Goal: Complete application form

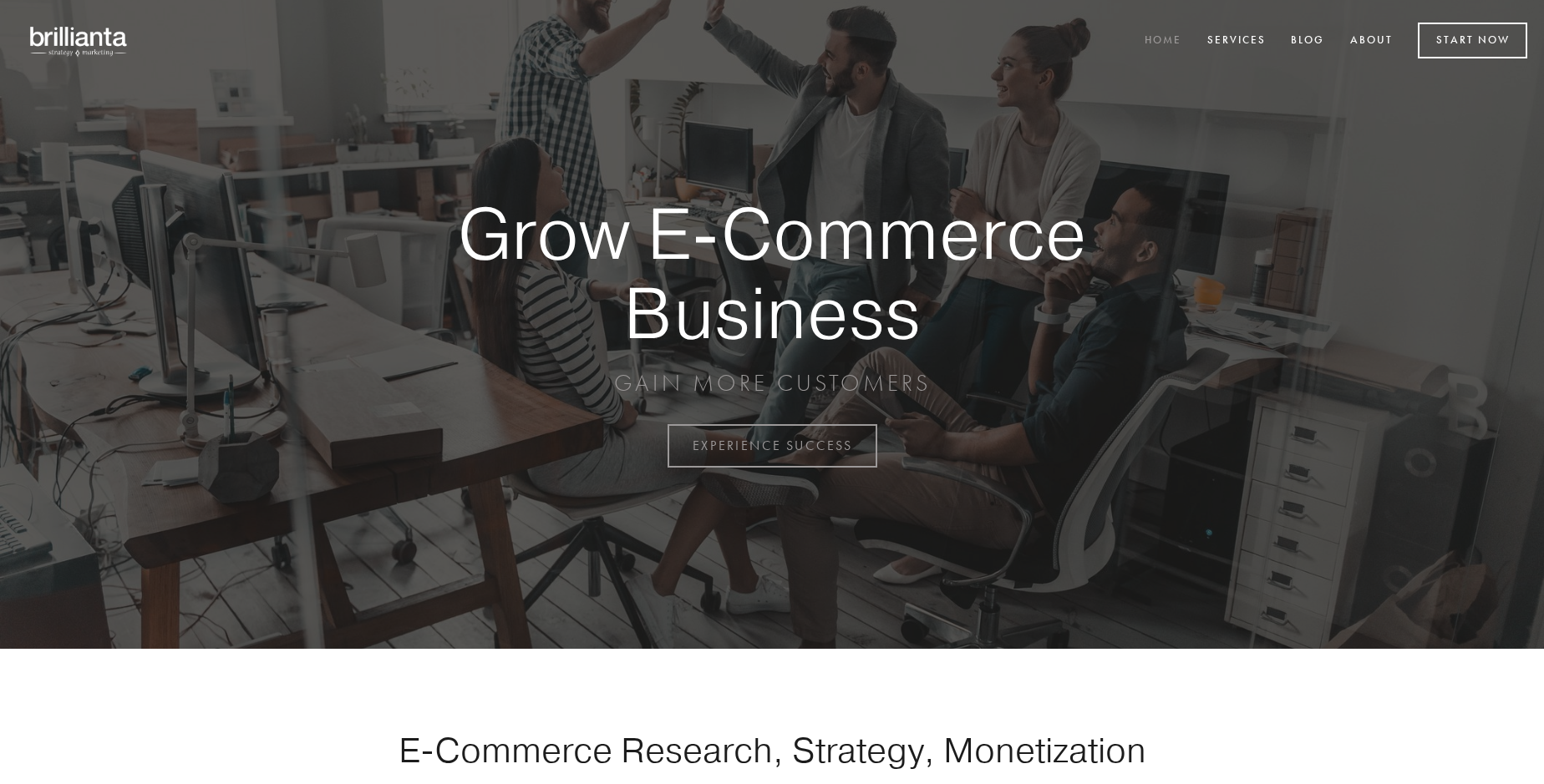
scroll to position [4378, 0]
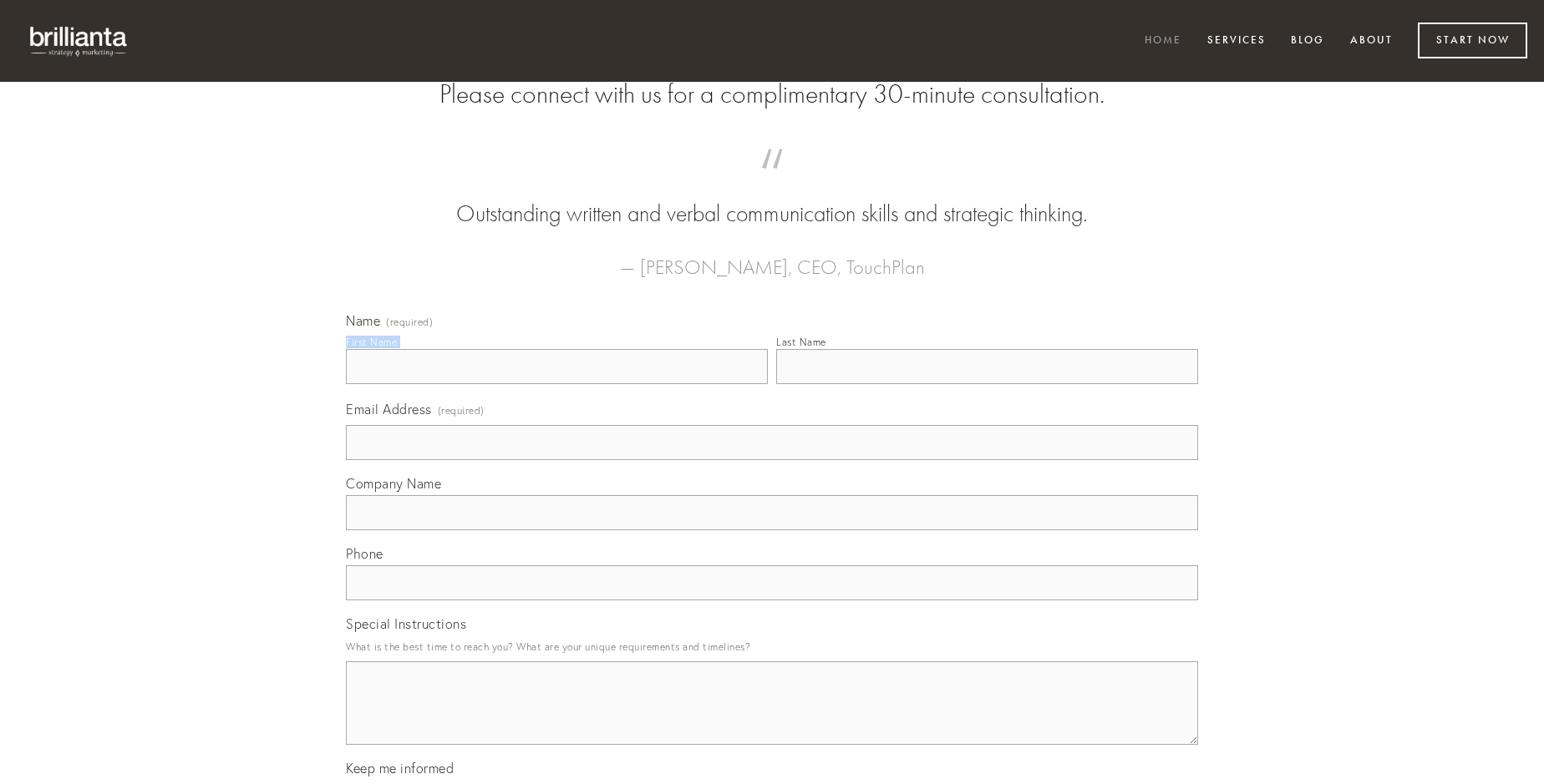
type input "[PERSON_NAME]-[PERSON_NAME]"
click at [987, 384] on input "Last Name" at bounding box center [986, 366] width 422 height 35
type input "[PERSON_NAME]-[PERSON_NAME]"
click at [772, 460] on input "Email Address (required)" at bounding box center [772, 442] width 852 height 35
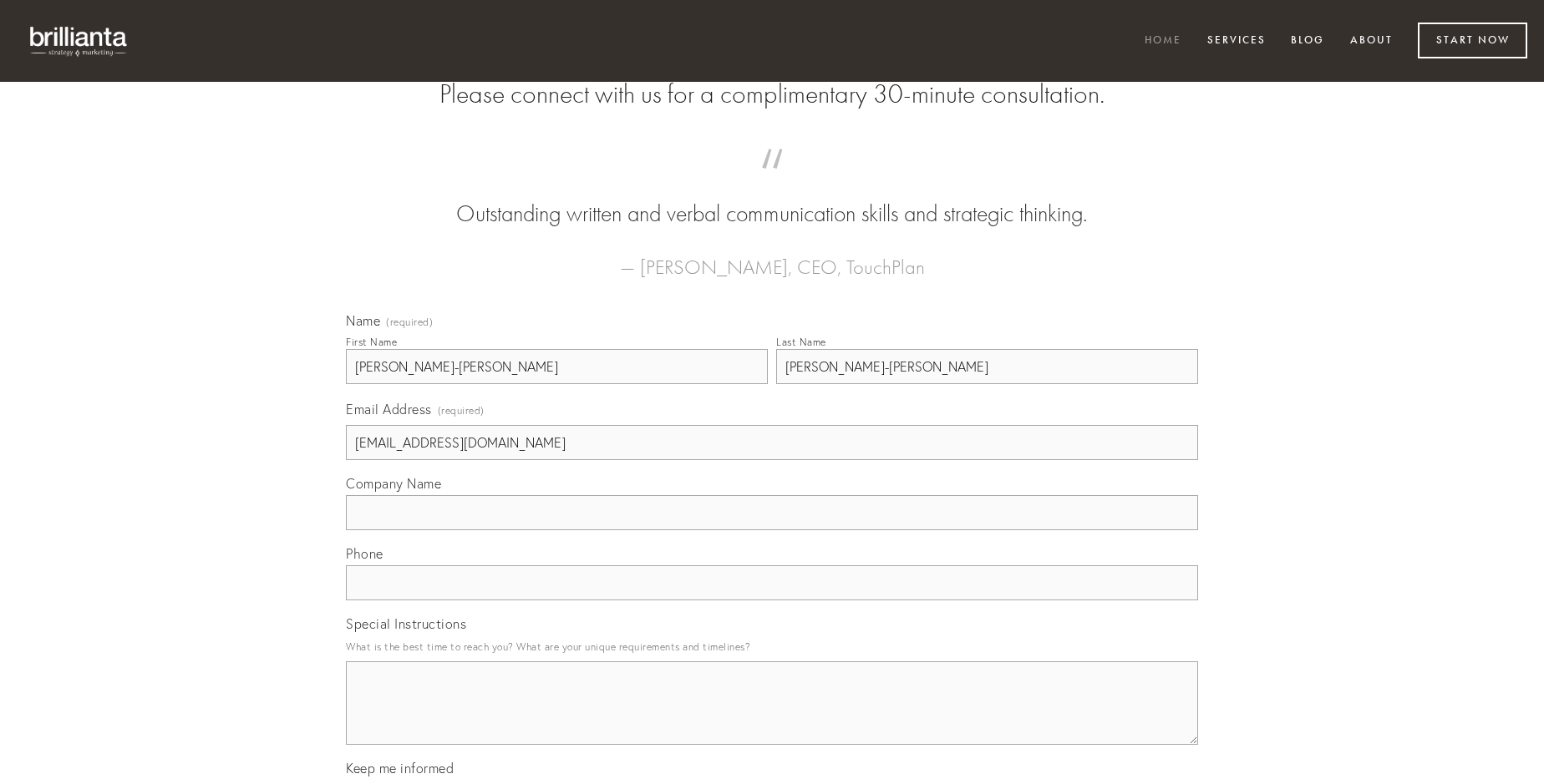
type input "[EMAIL_ADDRESS][DOMAIN_NAME]"
click at [772, 530] on input "Company Name" at bounding box center [772, 512] width 852 height 35
type input "adficio"
click at [772, 601] on input "text" at bounding box center [772, 582] width 852 height 35
click at [772, 719] on textarea "Special Instructions" at bounding box center [772, 703] width 852 height 83
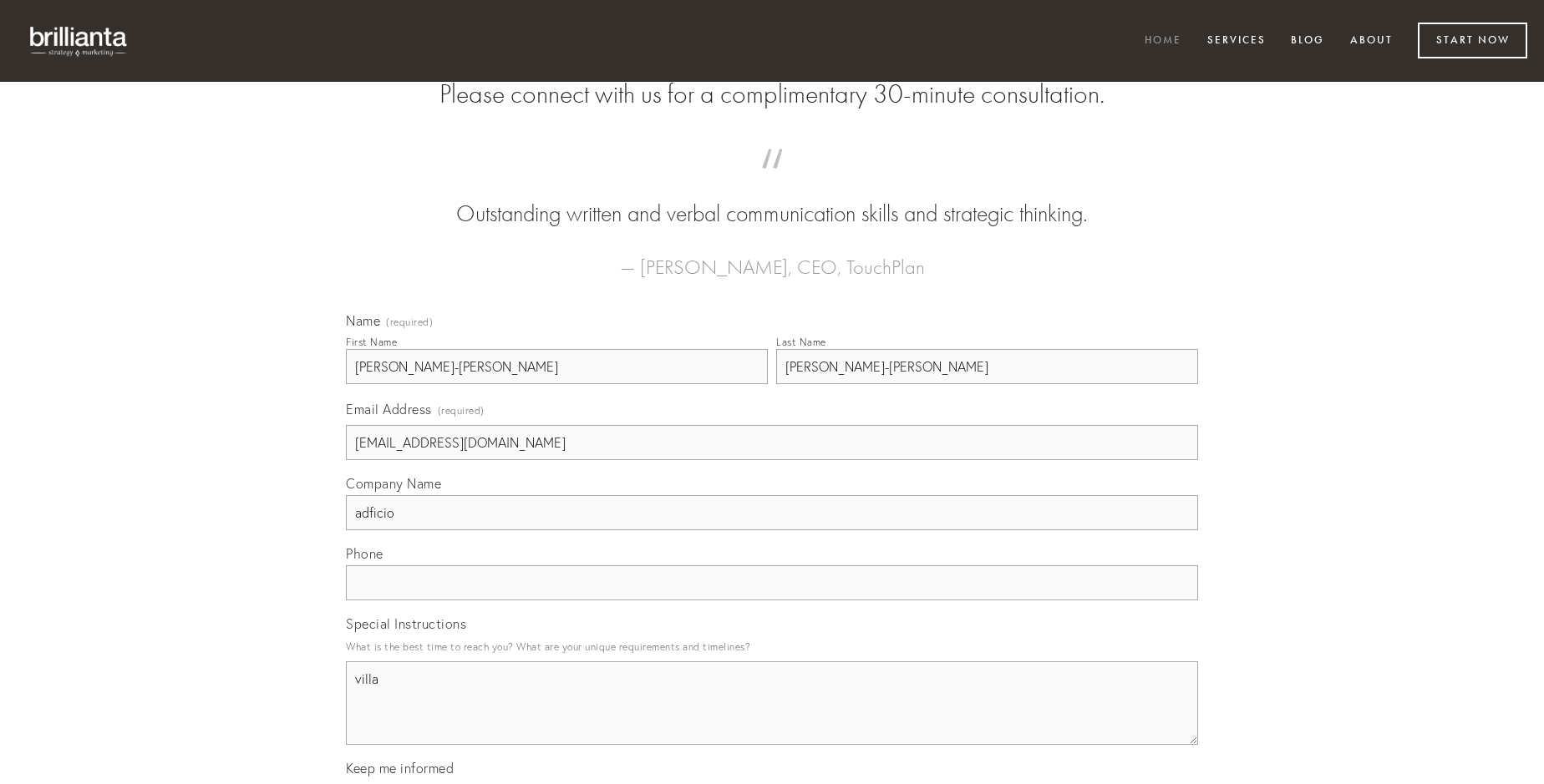
type textarea "villa"
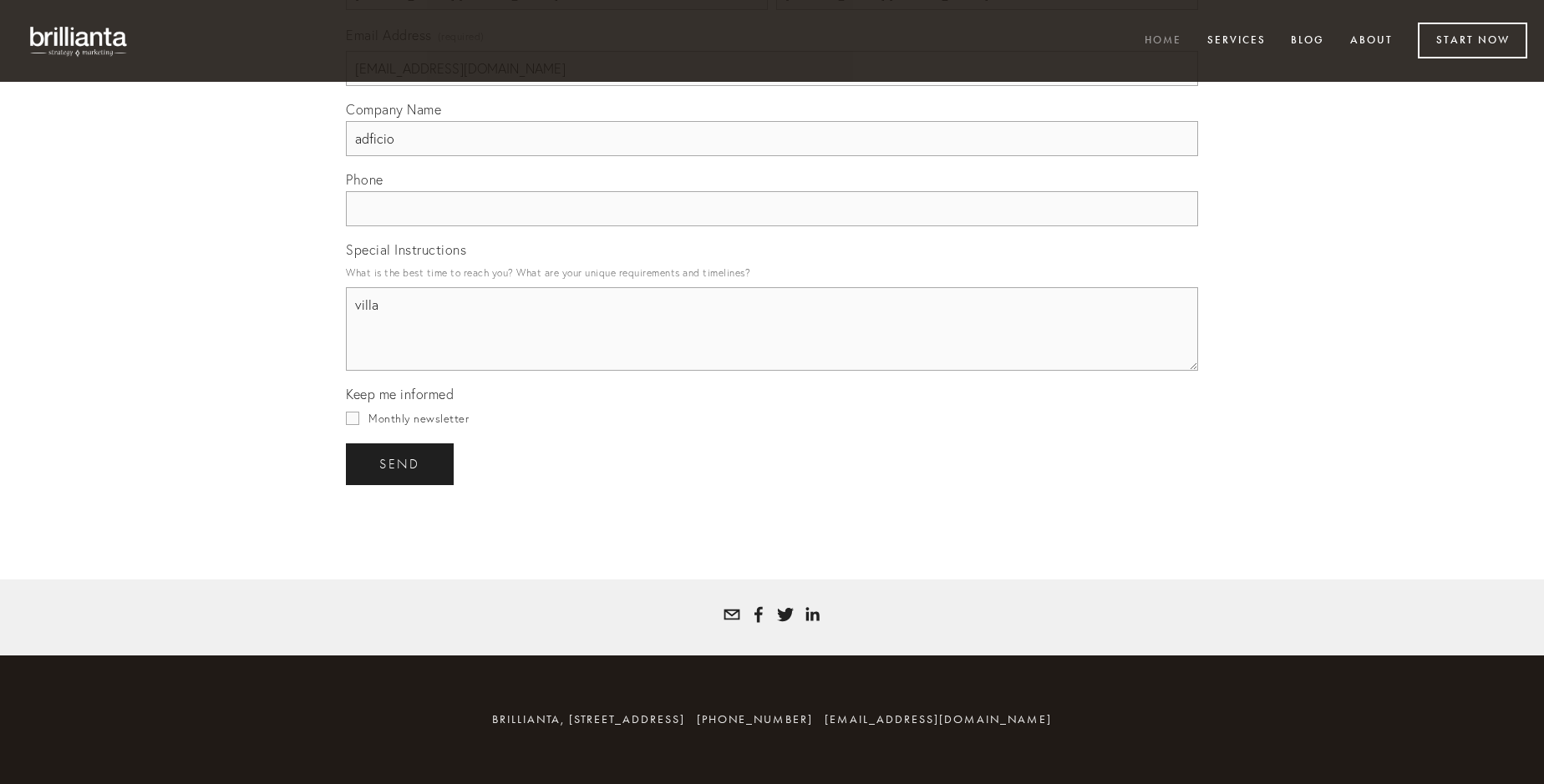
click at [401, 463] on span "send" at bounding box center [400, 464] width 41 height 15
